Goal: Task Accomplishment & Management: Use online tool/utility

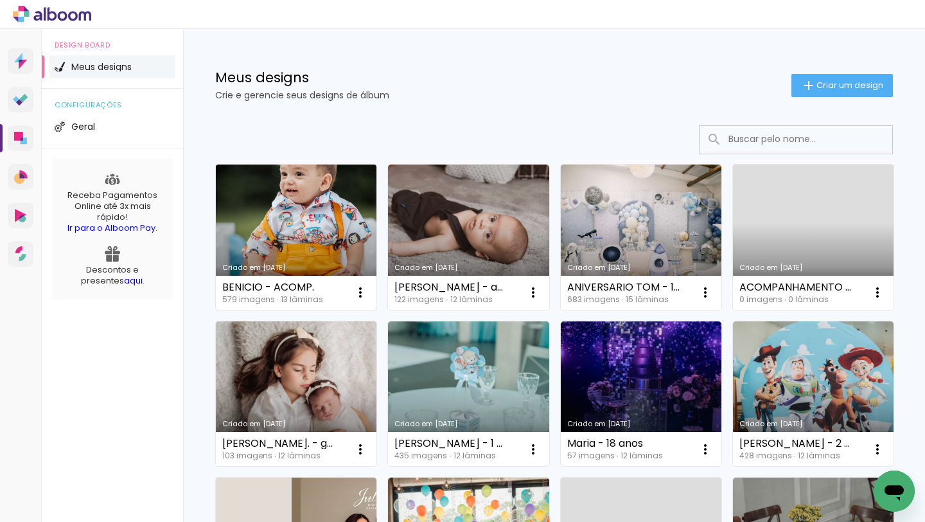
click at [324, 212] on link "Criado em [DATE]" at bounding box center [296, 236] width 161 height 145
